Goal: Information Seeking & Learning: Stay updated

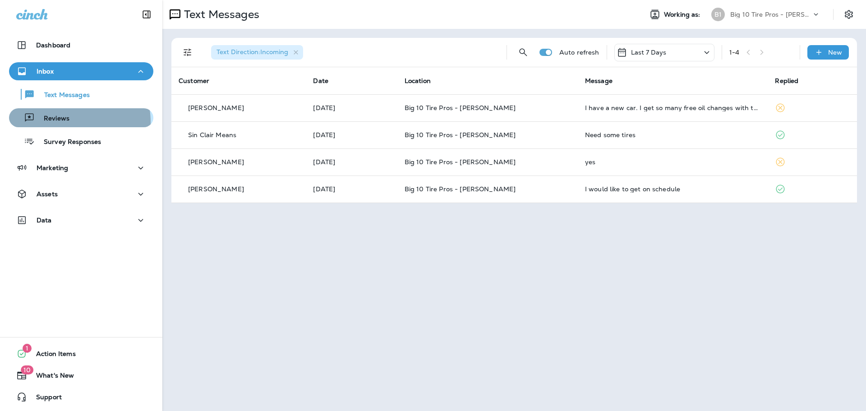
click at [56, 123] on p "Reviews" at bounding box center [52, 119] width 35 height 9
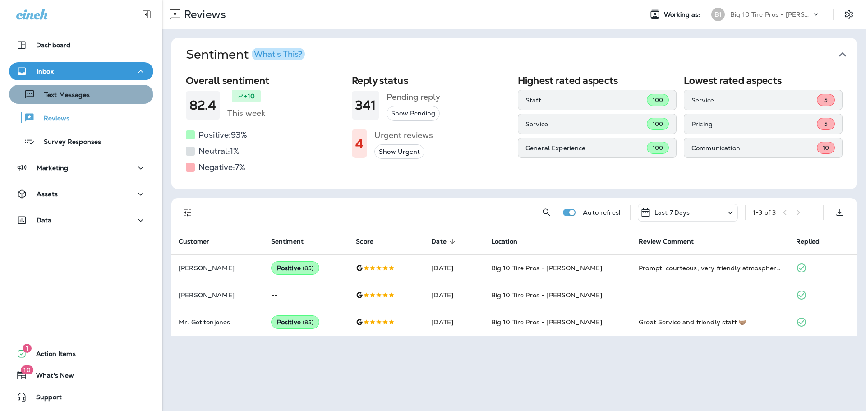
click at [80, 96] on p "Text Messages" at bounding box center [62, 95] width 55 height 9
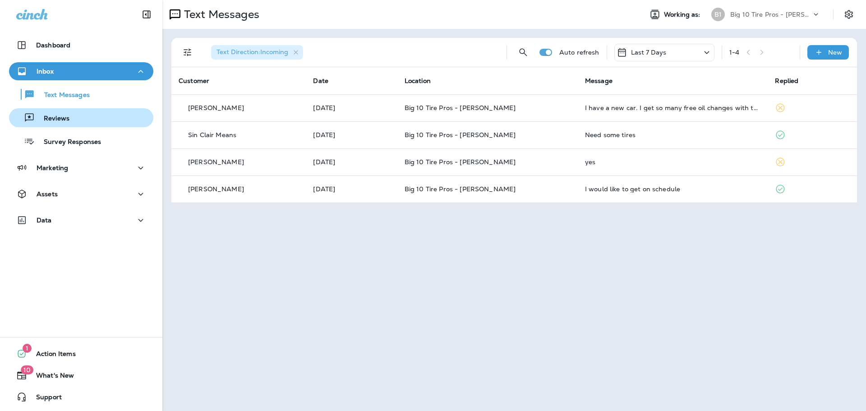
click at [68, 119] on p "Reviews" at bounding box center [52, 119] width 35 height 9
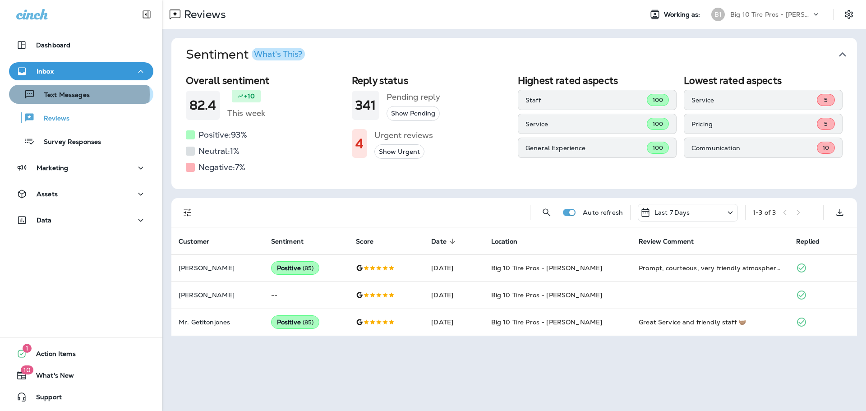
click at [61, 94] on p "Text Messages" at bounding box center [62, 95] width 55 height 9
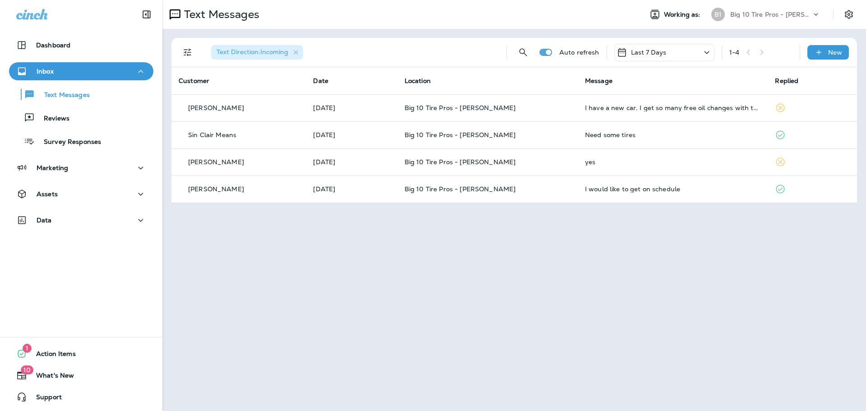
click at [63, 67] on div "Inbox" at bounding box center [81, 71] width 130 height 11
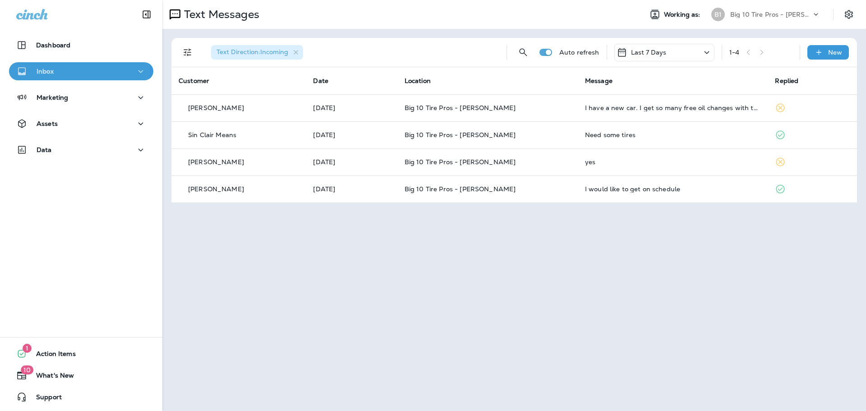
click at [55, 72] on div "Inbox" at bounding box center [81, 71] width 130 height 11
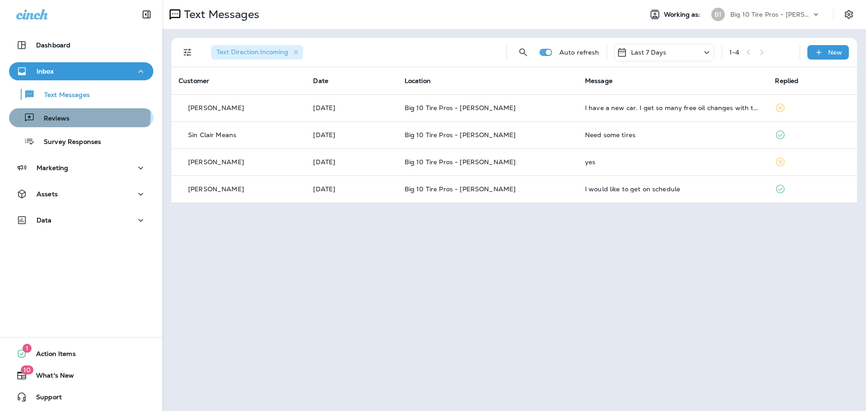
click at [73, 115] on div "Reviews" at bounding box center [81, 118] width 137 height 14
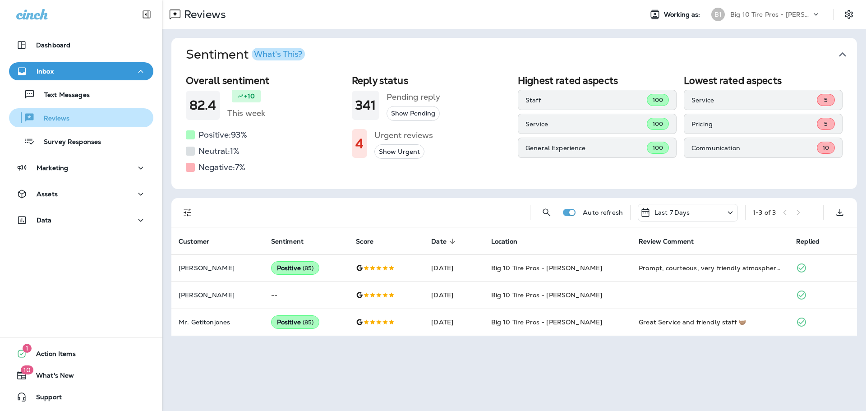
click at [68, 117] on p "Reviews" at bounding box center [52, 119] width 35 height 9
click at [63, 84] on div "Text Messages Reviews Survey Responses" at bounding box center [81, 115] width 144 height 70
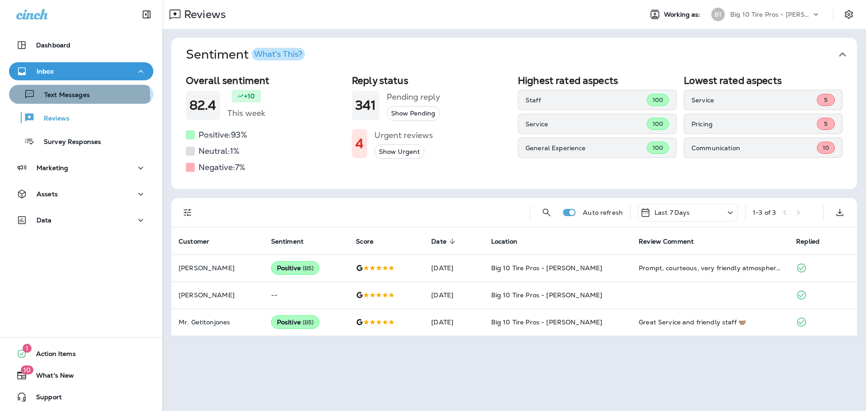
click at [68, 97] on p "Text Messages" at bounding box center [62, 95] width 55 height 9
